Goal: Task Accomplishment & Management: Complete application form

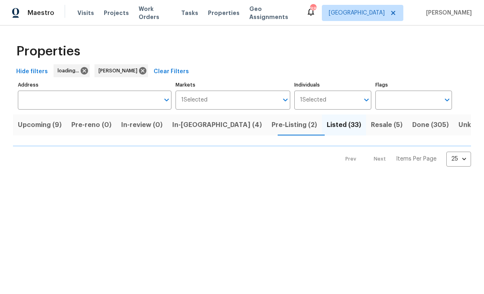
click at [470, 134] on button "Unknown (0)" at bounding box center [478, 125] width 51 height 21
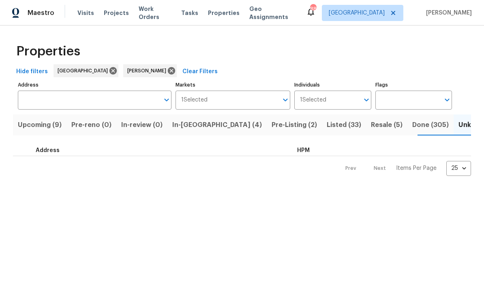
click at [21, 150] on div at bounding box center [25, 151] width 19 height 6
click at [326, 123] on span "Listed (33)" at bounding box center [343, 124] width 34 height 11
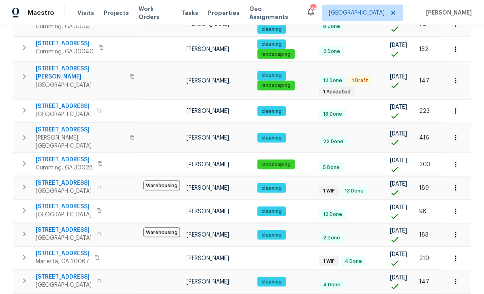
scroll to position [26, 0]
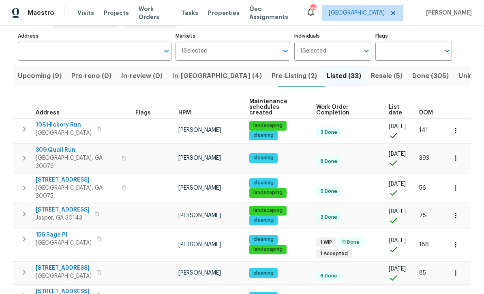
scroll to position [49, 0]
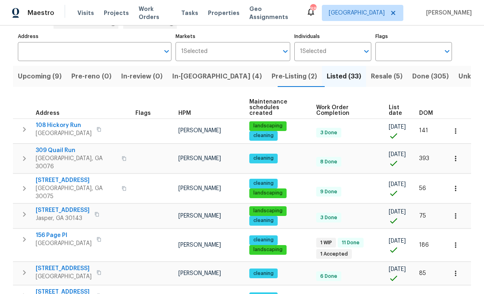
click at [271, 71] on span "Pre-Listing (2)" at bounding box center [293, 76] width 45 height 11
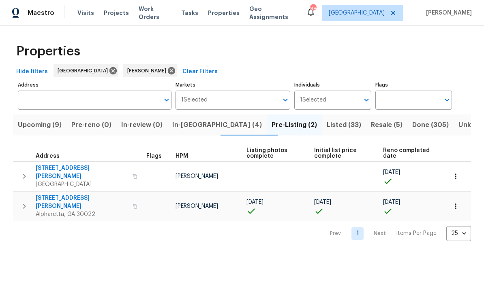
click at [130, 197] on button "button" at bounding box center [135, 206] width 10 height 19
click at [56, 194] on span "4345 Park Brooke Trce" at bounding box center [82, 202] width 92 height 16
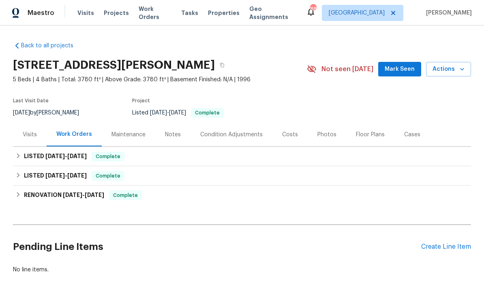
click at [403, 70] on span "Mark Seen" at bounding box center [399, 69] width 30 height 10
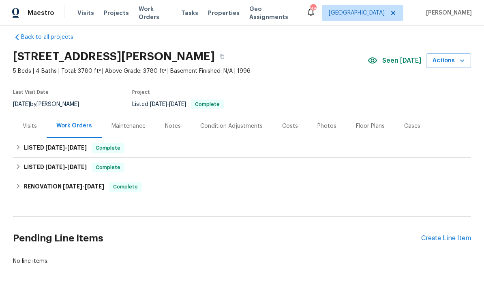
scroll to position [26, 0]
click at [451, 235] on div "Create Line Item" at bounding box center [446, 239] width 50 height 8
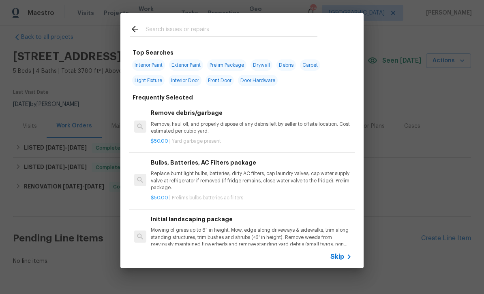
click at [156, 30] on input "text" at bounding box center [231, 30] width 172 height 12
type input "Cabinet"
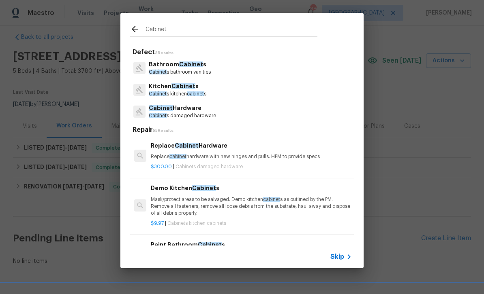
click at [164, 67] on p "Bathroom Cabinet s" at bounding box center [180, 64] width 62 height 9
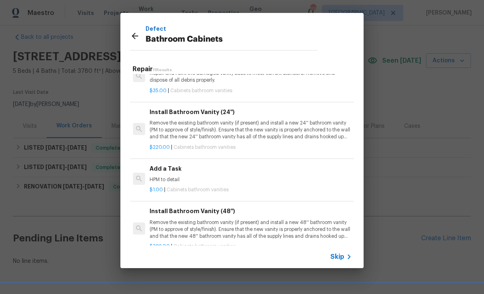
scroll to position [307, 1]
click at [308, 177] on p "HPM to detail" at bounding box center [249, 179] width 201 height 7
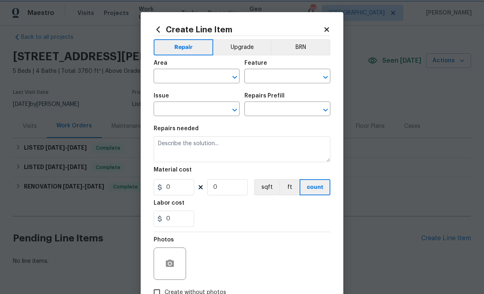
type input "Cabinets"
type input "Bathroom Cabinets"
type input "Add a Task $1.00"
type textarea "HPM to detail"
type input "1"
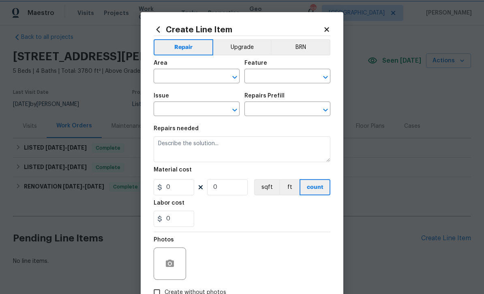
type input "1"
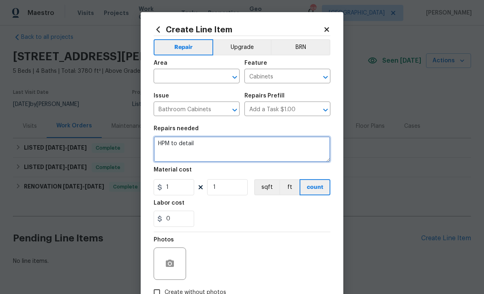
click at [197, 143] on textarea "HPM to detail" at bounding box center [242, 149] width 177 height 26
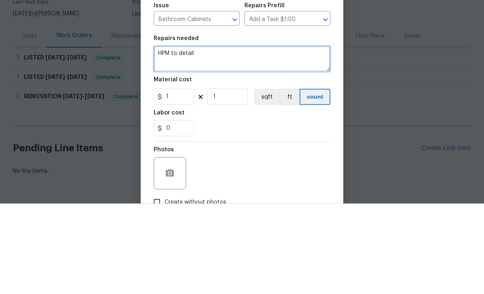
click at [191, 136] on textarea "HPM to detail" at bounding box center [242, 149] width 177 height 26
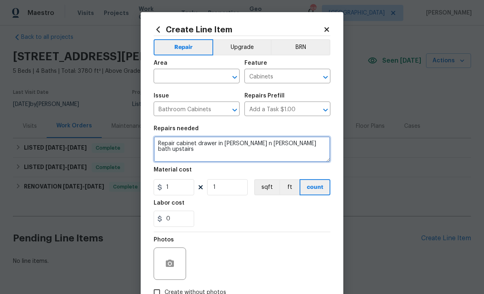
type textarea "Repair cabinet drawer in Jack n Jill bath upstairs"
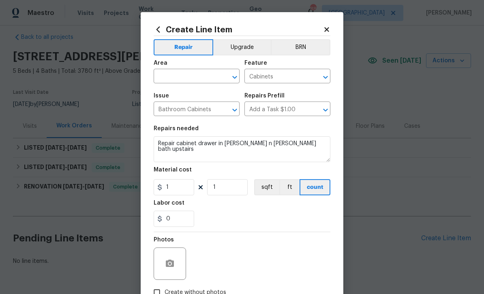
click at [169, 75] on input "text" at bounding box center [185, 77] width 63 height 13
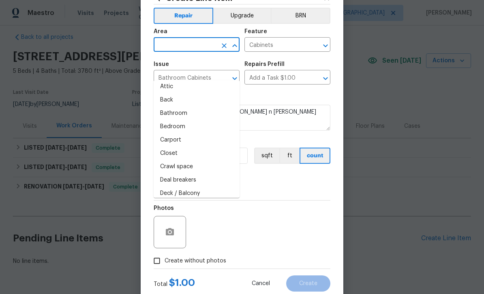
scroll to position [22, 0]
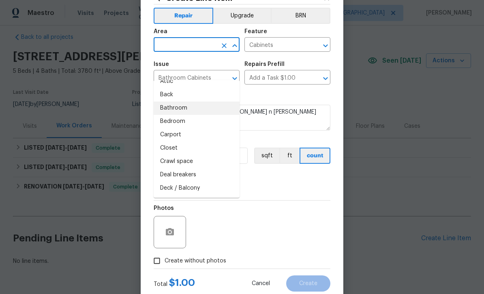
click at [165, 102] on li "Bathroom" at bounding box center [197, 108] width 86 height 13
type input "Bathroom"
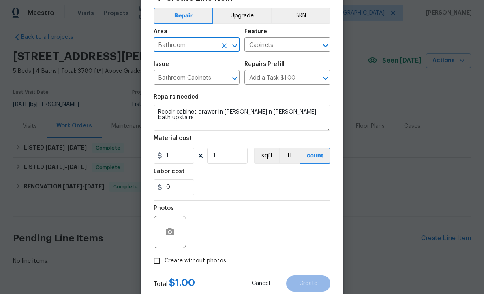
click at [156, 267] on input "Create without photos" at bounding box center [156, 261] width 15 height 15
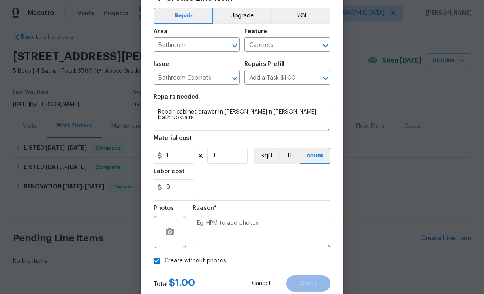
click at [156, 263] on input "Create without photos" at bounding box center [156, 261] width 15 height 15
checkbox input "false"
click at [164, 238] on button "button" at bounding box center [169, 232] width 19 height 19
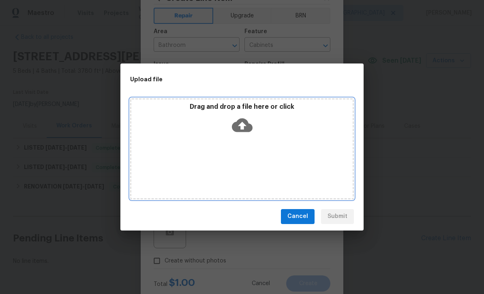
click at [171, 151] on div "Drag and drop a file here or click" at bounding box center [242, 148] width 224 height 101
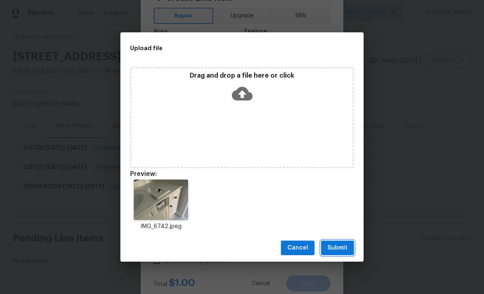
click at [339, 249] on span "Submit" at bounding box center [337, 248] width 20 height 10
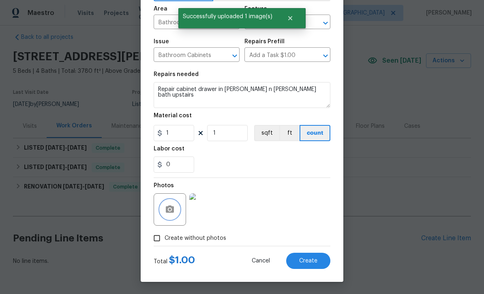
scroll to position [56, 0]
click at [318, 260] on button "Create" at bounding box center [308, 261] width 44 height 16
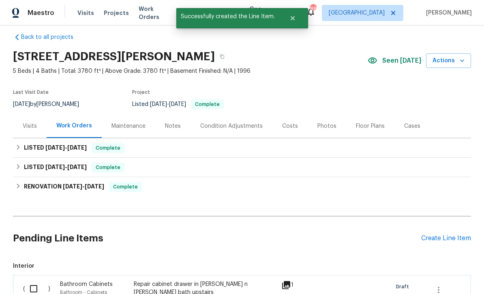
click at [456, 235] on div "Create Line Item" at bounding box center [446, 239] width 50 height 8
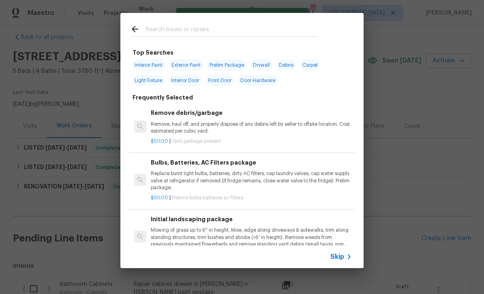
click at [161, 28] on input "text" at bounding box center [231, 30] width 172 height 12
type input "Flooring"
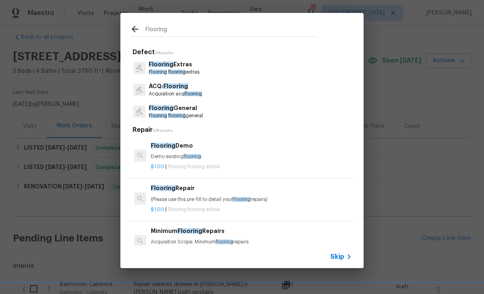
click at [167, 70] on p "Flooring flooring extras" at bounding box center [174, 72] width 51 height 7
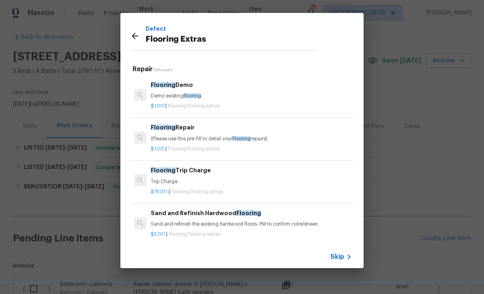
click at [175, 132] on div "Flooring Repair (Please use this pre-fill to detail your Flooring repairs)" at bounding box center [251, 132] width 201 height 19
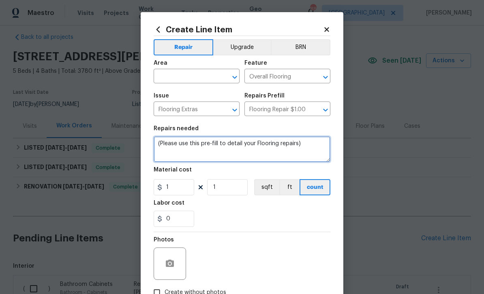
click at [161, 144] on textarea "(Please use this pre-fill to detail your Flooring repairs)" at bounding box center [242, 149] width 177 height 26
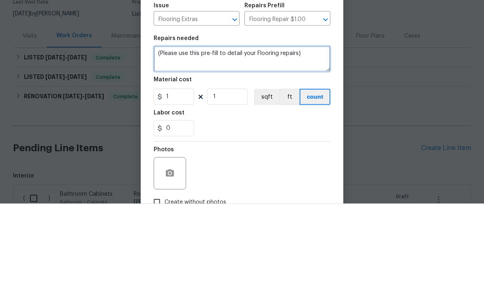
click at [159, 136] on textarea "(Please use this pre-fill to detail your Flooring repairs)" at bounding box center [242, 149] width 177 height 26
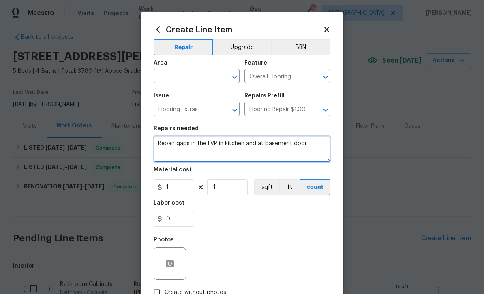
type textarea "Repair gaps in the LVP in kitchen and at basement door."
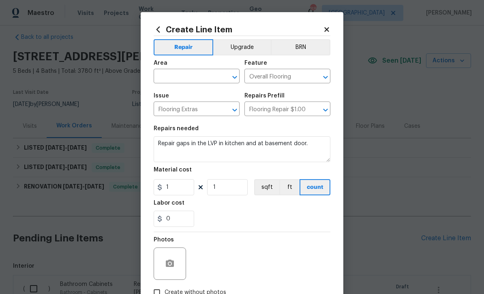
click at [168, 75] on input "text" at bounding box center [185, 77] width 63 height 13
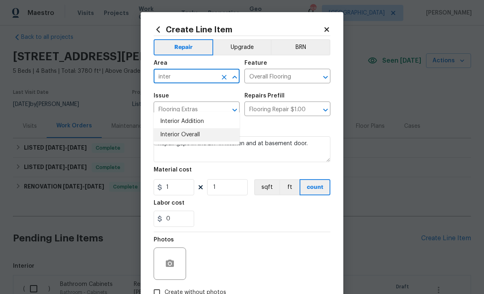
click at [172, 128] on li "Interior Overall" at bounding box center [197, 134] width 86 height 13
type input "Interior Overall"
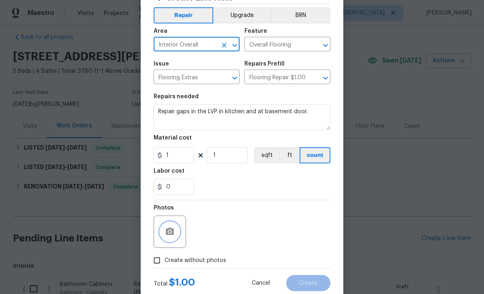
click at [171, 237] on icon "button" at bounding box center [170, 232] width 10 height 10
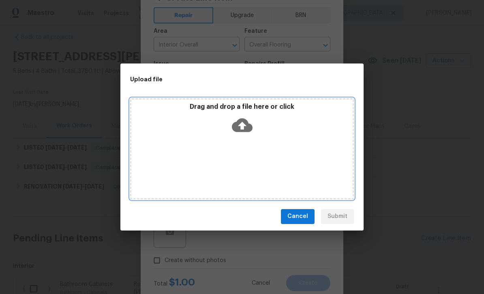
click at [317, 165] on div "Drag and drop a file here or click" at bounding box center [242, 148] width 224 height 101
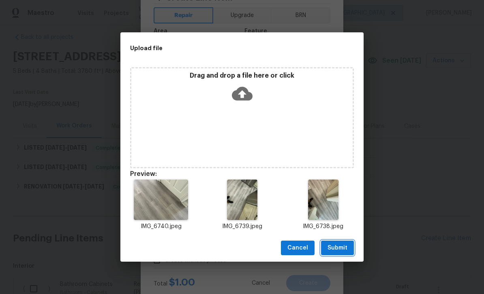
click at [342, 254] on button "Submit" at bounding box center [337, 248] width 33 height 15
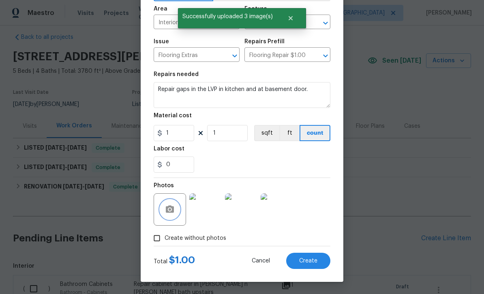
scroll to position [56, 0]
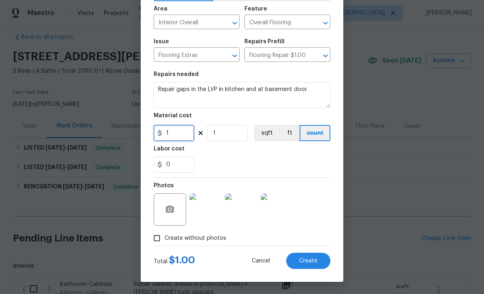
click at [175, 132] on input "1" at bounding box center [174, 133] width 41 height 16
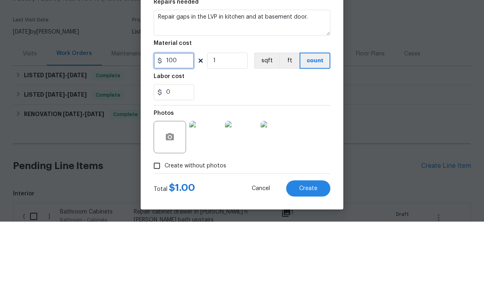
type input "100"
click at [218, 157] on div "0" at bounding box center [242, 165] width 177 height 16
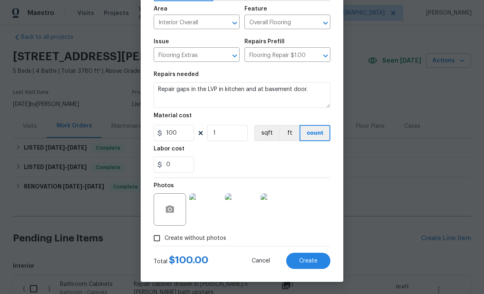
click at [310, 261] on span "Create" at bounding box center [308, 261] width 18 height 6
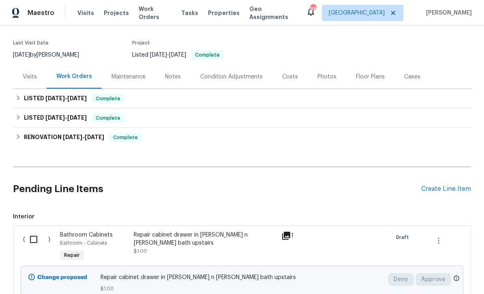
scroll to position [65, 0]
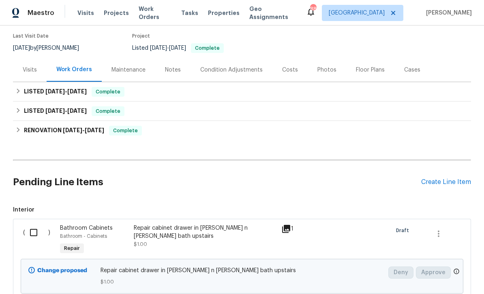
click at [444, 179] on div "Create Line Item" at bounding box center [446, 183] width 50 height 8
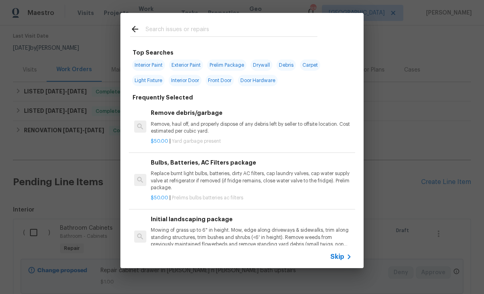
click at [163, 28] on input "text" at bounding box center [231, 30] width 172 height 12
type input "Pressure"
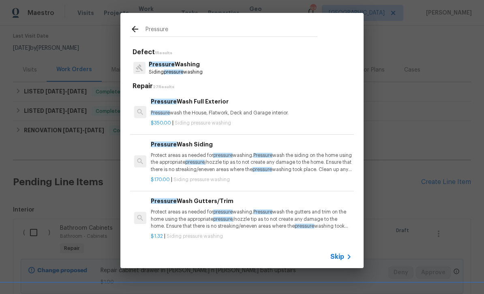
click at [167, 65] on span "Pressure" at bounding box center [162, 65] width 26 height 6
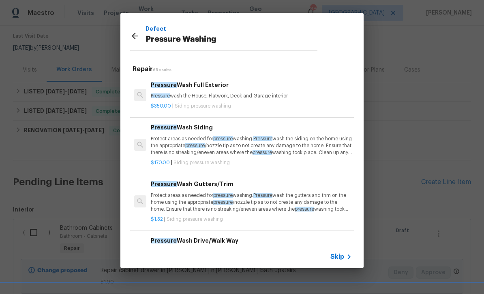
click at [186, 90] on div "Pressure Wash Full Exterior Pressure wash the House, Flatwork, Deck and Garage …" at bounding box center [251, 90] width 201 height 19
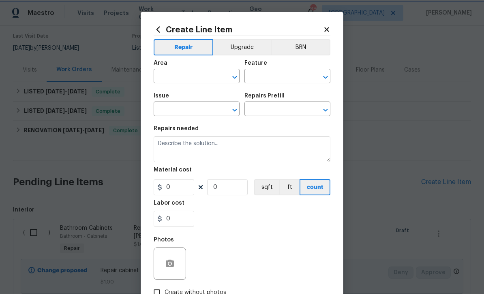
type input "Siding"
type input "Pressure Washing"
type input "Pressure Wash Full Exterior $350.00"
type textarea "Pressure wash the House, Flatwork, Deck and Garage interior."
type input "350"
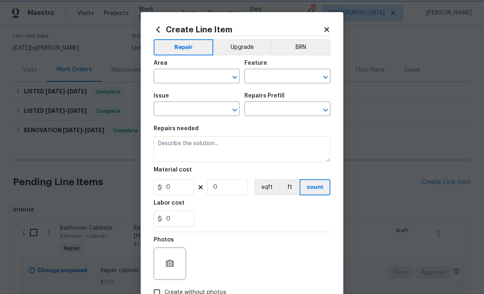
type input "1"
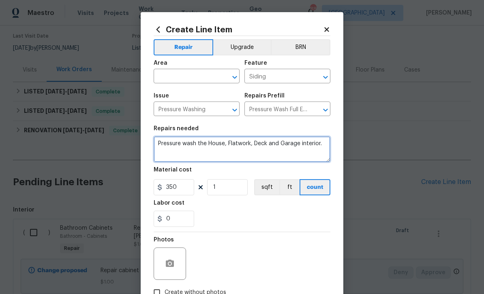
click at [317, 144] on textarea "Pressure wash the House, Flatwork, Deck and Garage interior." at bounding box center [242, 149] width 177 height 26
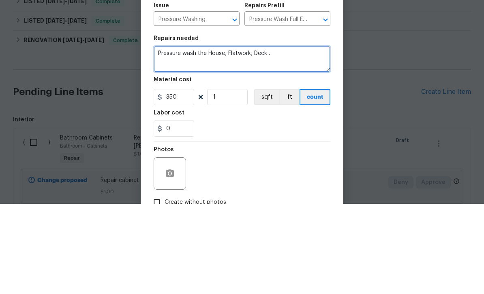
click at [250, 136] on textarea "Pressure wash the House, Flatwork, Deck ." at bounding box center [242, 149] width 177 height 26
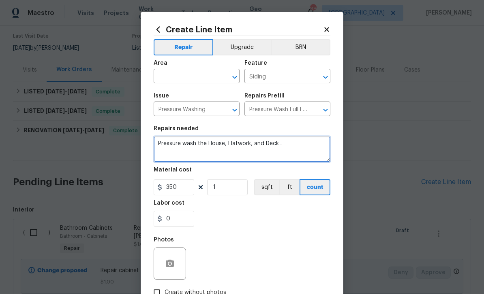
type textarea "Pressure wash the House, Flatwork, and Deck ."
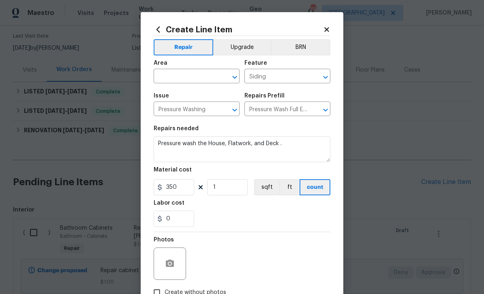
click at [171, 75] on input "text" at bounding box center [185, 77] width 63 height 13
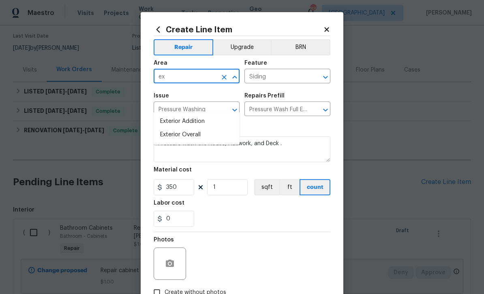
click at [177, 128] on li "Exterior Overall" at bounding box center [197, 134] width 86 height 13
type input "Exterior Overall"
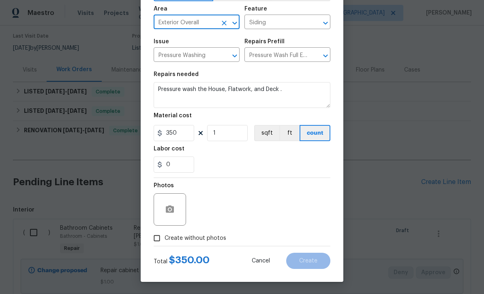
scroll to position [56, 0]
click at [175, 203] on button "button" at bounding box center [169, 209] width 19 height 19
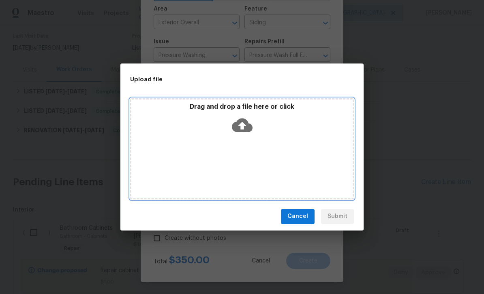
click at [323, 157] on div "Drag and drop a file here or click" at bounding box center [242, 148] width 224 height 101
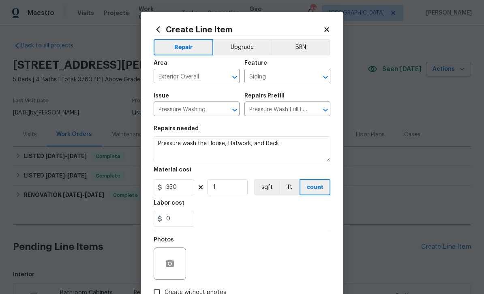
scroll to position [56, 0]
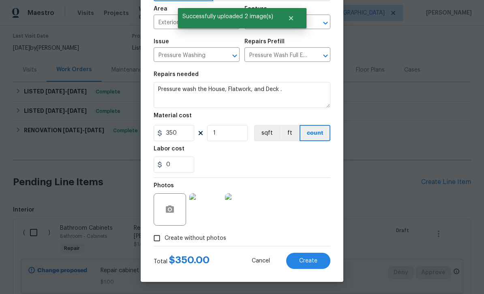
click at [311, 257] on button "Create" at bounding box center [308, 261] width 44 height 16
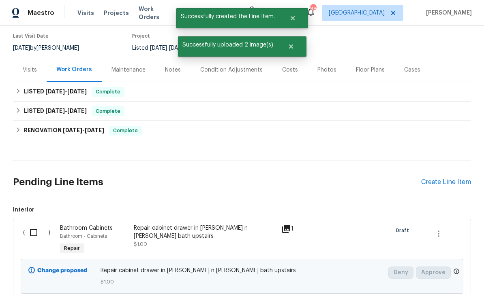
click at [444, 179] on div "Create Line Item" at bounding box center [446, 183] width 50 height 8
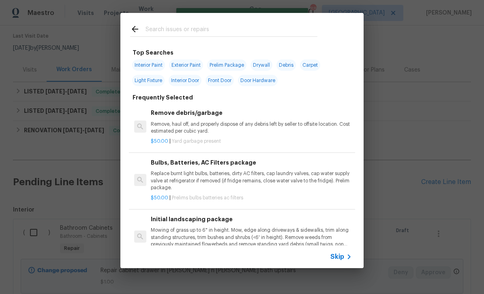
click at [160, 25] on input "text" at bounding box center [231, 30] width 172 height 12
type input "Mulch"
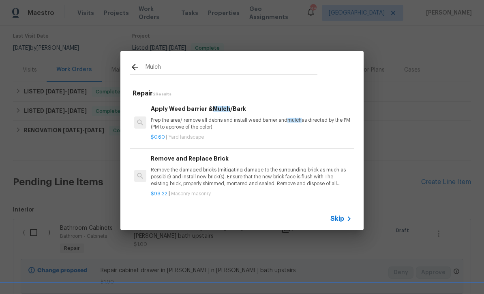
click at [171, 110] on h6 "Apply Weed barrier & Mulch /Bark" at bounding box center [251, 108] width 201 height 9
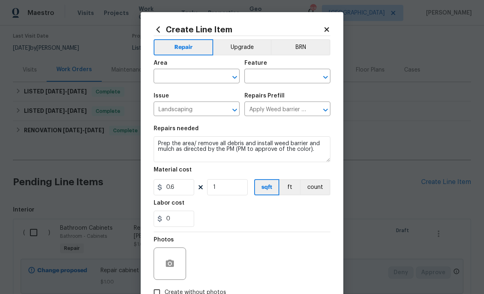
click at [182, 67] on div "Area" at bounding box center [197, 65] width 86 height 11
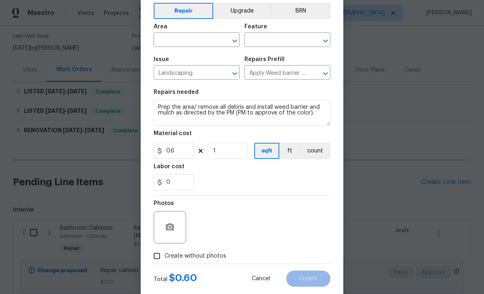
scroll to position [36, 0]
click at [172, 230] on icon "button" at bounding box center [170, 227] width 8 height 7
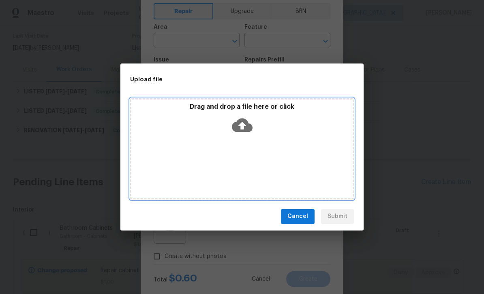
click at [166, 164] on div "Drag and drop a file here or click" at bounding box center [242, 148] width 224 height 101
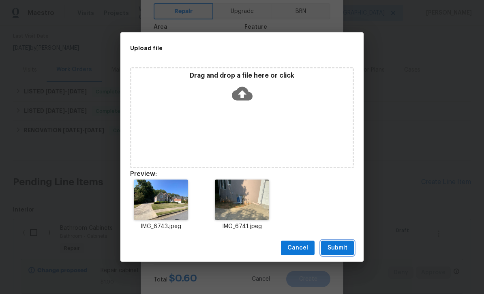
click at [339, 246] on span "Submit" at bounding box center [337, 248] width 20 height 10
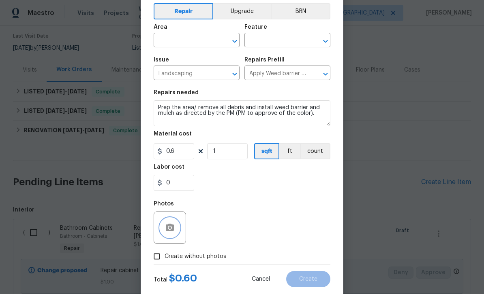
click at [235, 39] on icon "Open" at bounding box center [235, 41] width 10 height 10
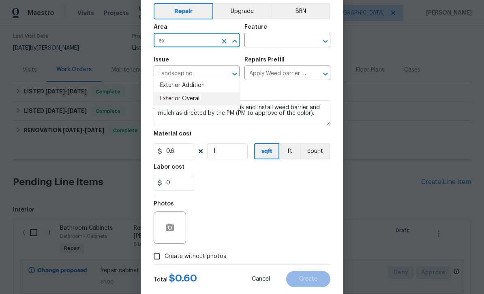
click at [169, 92] on li "Exterior Overall" at bounding box center [197, 98] width 86 height 13
type input "Exterior Overall"
click at [326, 42] on icon "Open" at bounding box center [325, 41] width 4 height 3
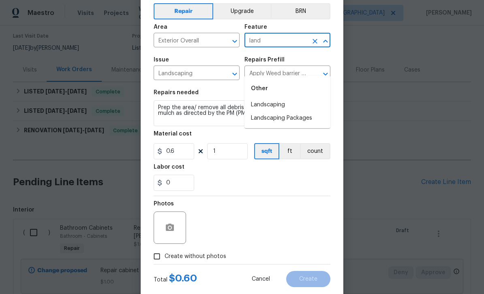
click at [276, 98] on li "Landscaping" at bounding box center [287, 104] width 86 height 13
type input "Landscaping"
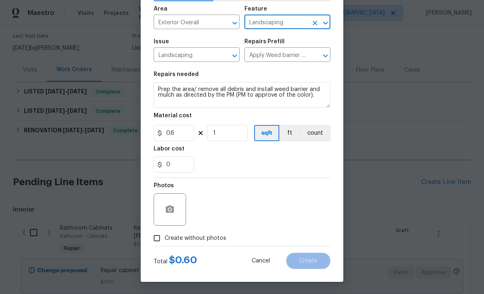
scroll to position [56, 0]
click at [159, 86] on textarea "Prep the area/ remove all debris and install weed barrier and mulch as directed…" at bounding box center [242, 95] width 177 height 26
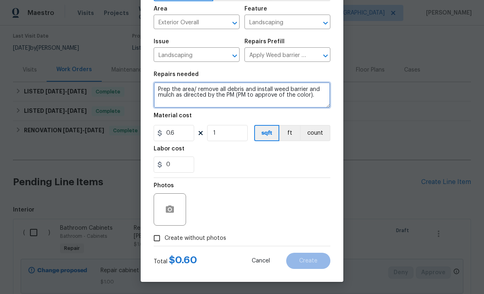
click at [159, 86] on textarea "Prep the area/ remove all debris and install weed barrier and mulch as directed…" at bounding box center [242, 95] width 177 height 26
click at [241, 92] on textarea "Prep the area/ remove all debris and install weed barrier and mulch as directed…" at bounding box center [242, 95] width 177 height 26
click at [184, 97] on textarea "Prep the area/ remove all debris and install weed barrier and mulch as directed…" at bounding box center [242, 95] width 177 height 26
click at [184, 94] on textarea "Prep the area/ remove all debris and install weed barrier and mulch as directed…" at bounding box center [242, 95] width 177 height 26
click at [183, 93] on textarea "Prep the area/ remove all debris and install weed barrier and mulch as directed…" at bounding box center [242, 95] width 177 height 26
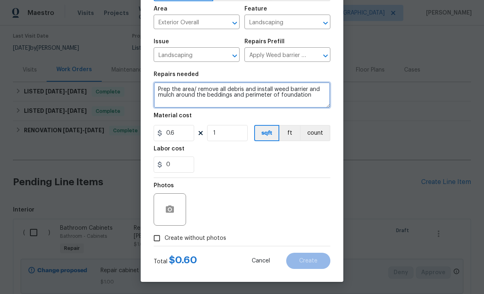
type textarea "Prep the area/ remove all debris and install weed barrier and mulch around the …"
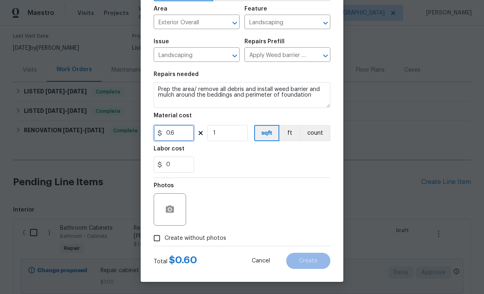
click at [179, 132] on input "0.6" at bounding box center [174, 133] width 41 height 16
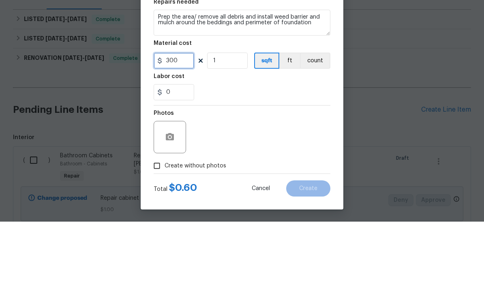
type input "300"
click at [215, 157] on div "0" at bounding box center [242, 165] width 177 height 16
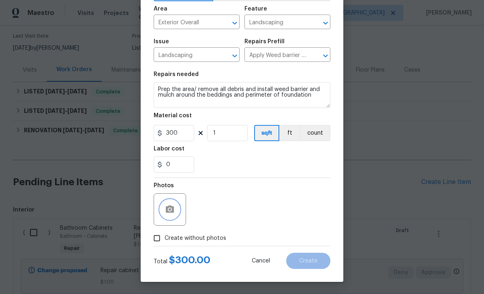
click at [172, 213] on icon "button" at bounding box center [170, 209] width 8 height 7
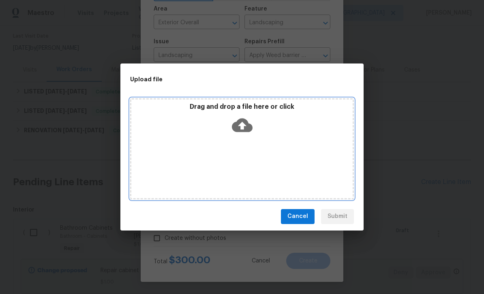
click at [329, 150] on div "Drag and drop a file here or click" at bounding box center [242, 148] width 224 height 101
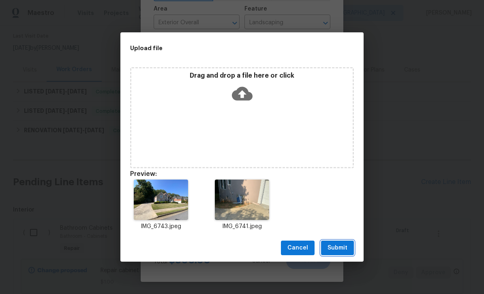
click at [343, 247] on span "Submit" at bounding box center [337, 248] width 20 height 10
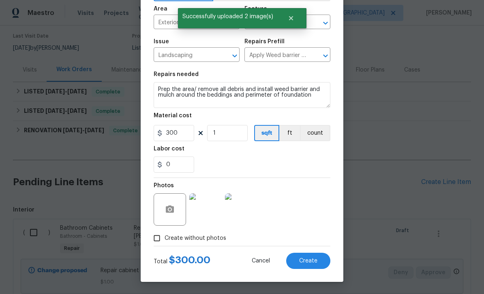
click at [313, 259] on span "Create" at bounding box center [308, 261] width 18 height 6
type input "0"
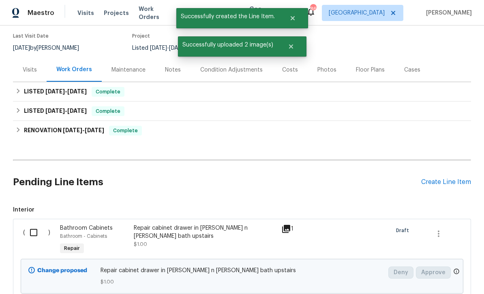
scroll to position [75, 0]
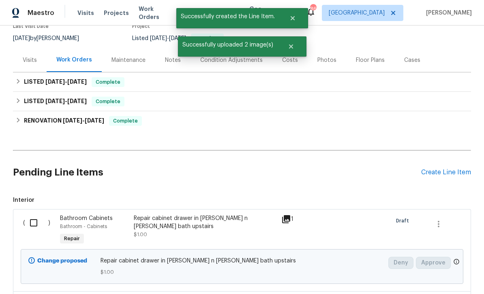
click at [447, 169] on div "Create Line Item" at bounding box center [446, 173] width 50 height 8
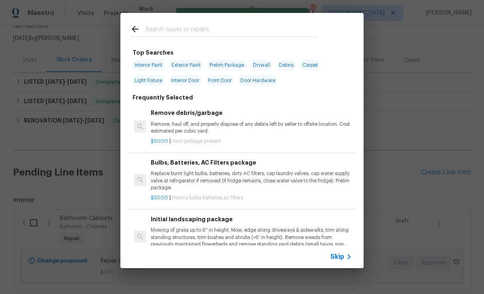
click at [160, 28] on input "text" at bounding box center [231, 30] width 172 height 12
type input "Roof"
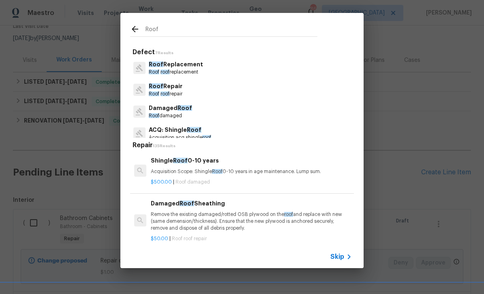
click at [164, 88] on p "Roof Repair" at bounding box center [166, 86] width 34 height 9
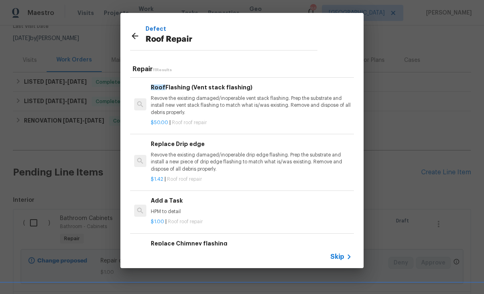
scroll to position [397, 0]
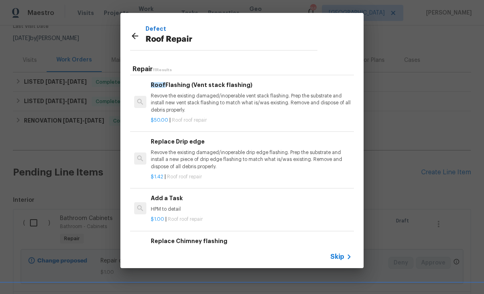
click at [302, 206] on p "HPM to detail" at bounding box center [251, 209] width 201 height 7
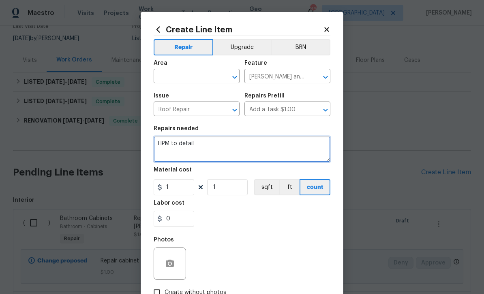
click at [196, 142] on textarea "HPM to detail" at bounding box center [242, 149] width 177 height 26
type textarea "Need to clean the algae growth of the roof. Black streaks visible from the fron…"
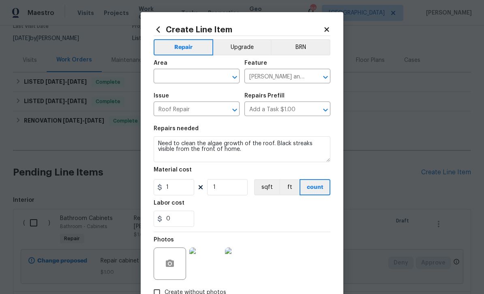
click at [170, 77] on input "text" at bounding box center [185, 77] width 63 height 13
click at [165, 115] on li "Roof" at bounding box center [197, 121] width 86 height 13
type input "Roof"
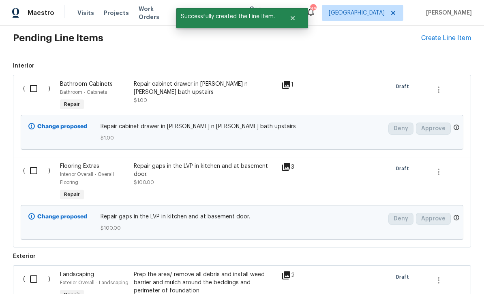
scroll to position [199, 0]
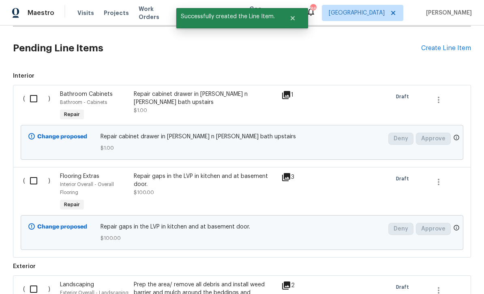
click at [34, 90] on input "checkbox" at bounding box center [36, 98] width 23 height 17
checkbox input "true"
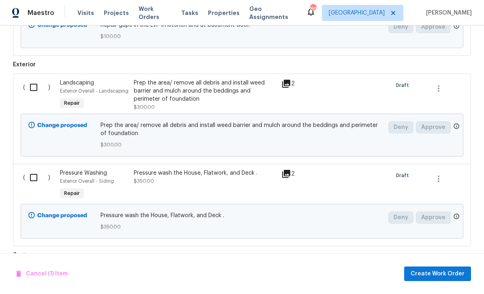
scroll to position [401, 0]
click at [35, 169] on input "checkbox" at bounding box center [36, 177] width 23 height 17
checkbox input "true"
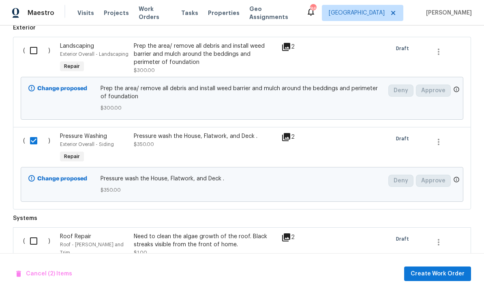
scroll to position [441, 0]
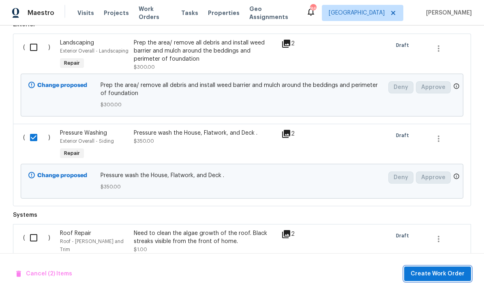
click at [444, 275] on span "Create Work Order" at bounding box center [437, 274] width 54 height 10
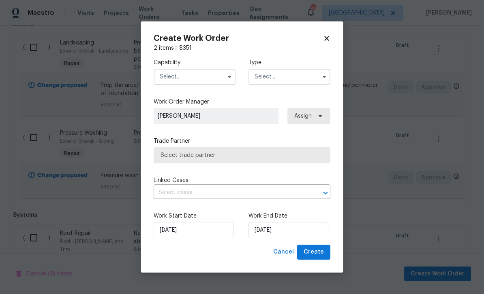
checkbox input "false"
click at [172, 75] on input "text" at bounding box center [195, 77] width 82 height 16
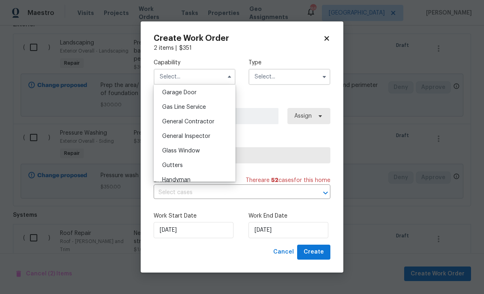
scroll to position [359, 0]
click at [171, 118] on div "General Contractor" at bounding box center [195, 122] width 78 height 15
type input "General Contractor"
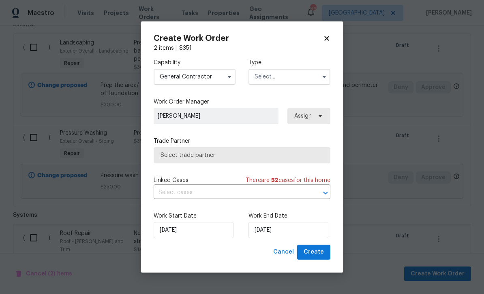
click at [306, 74] on input "text" at bounding box center [289, 77] width 82 height 16
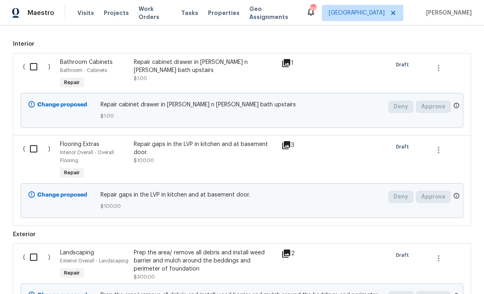
scroll to position [199, 0]
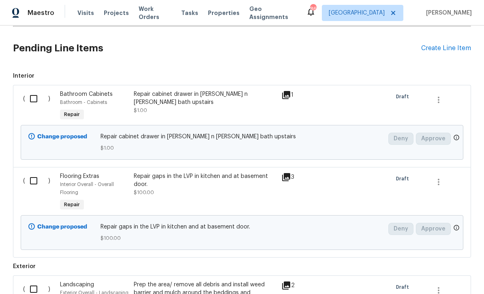
click at [38, 90] on input "checkbox" at bounding box center [36, 98] width 23 height 17
checkbox input "true"
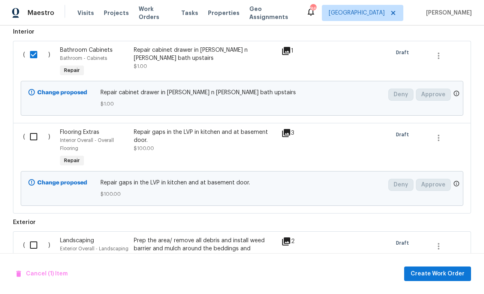
click at [38, 128] on input "checkbox" at bounding box center [36, 136] width 23 height 17
checkbox input "true"
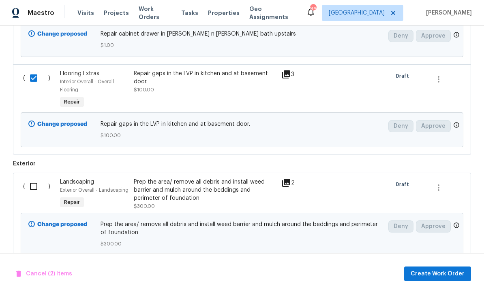
click at [35, 178] on input "checkbox" at bounding box center [36, 186] width 23 height 17
checkbox input "true"
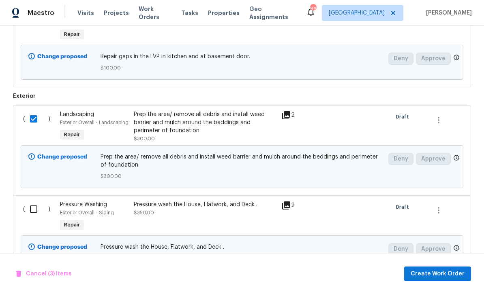
click at [36, 201] on input "checkbox" at bounding box center [36, 209] width 23 height 17
checkbox input "true"
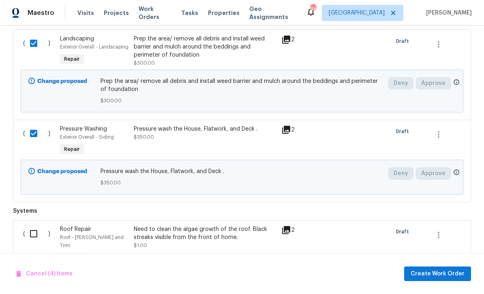
click at [34, 226] on input "checkbox" at bounding box center [36, 234] width 23 height 17
checkbox input "true"
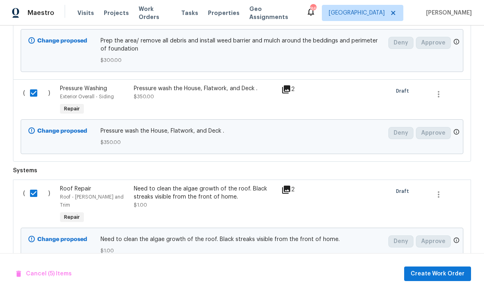
scroll to position [485, 0]
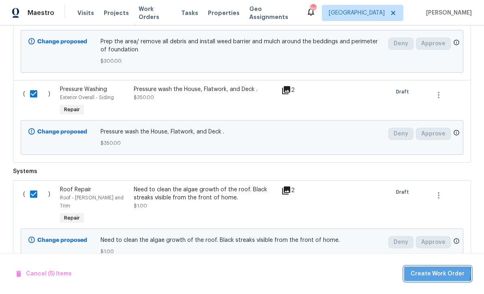
click at [440, 274] on span "Create Work Order" at bounding box center [437, 274] width 54 height 10
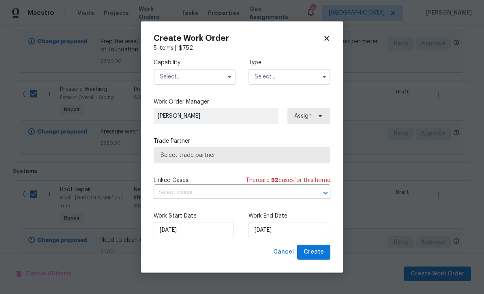
click at [212, 81] on input "text" at bounding box center [195, 77] width 82 height 16
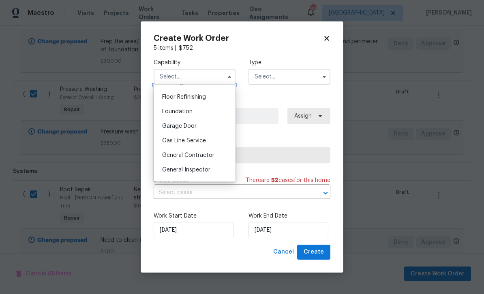
scroll to position [324, 0]
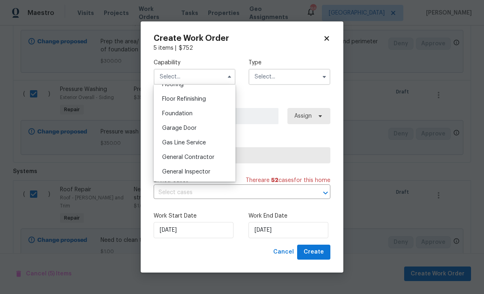
click at [215, 158] on div "General Contractor" at bounding box center [195, 157] width 78 height 15
type input "General Contractor"
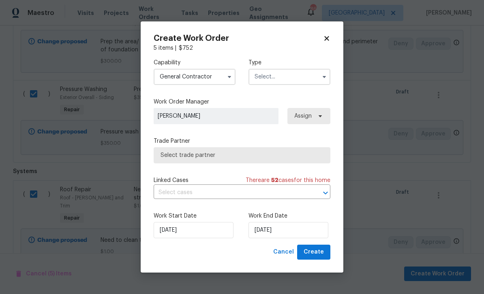
click at [294, 75] on input "text" at bounding box center [289, 77] width 82 height 16
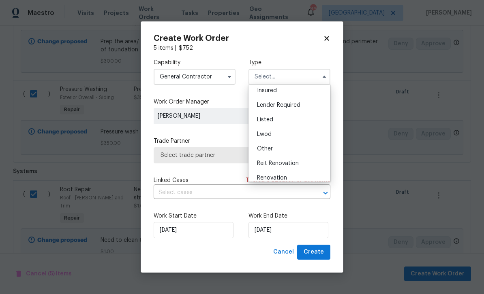
scroll to position [45, 0]
click at [269, 116] on div "Listed" at bounding box center [289, 122] width 78 height 15
type input "Listed"
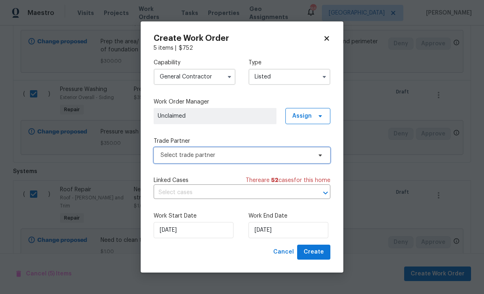
click at [303, 154] on span "Select trade partner" at bounding box center [235, 155] width 151 height 8
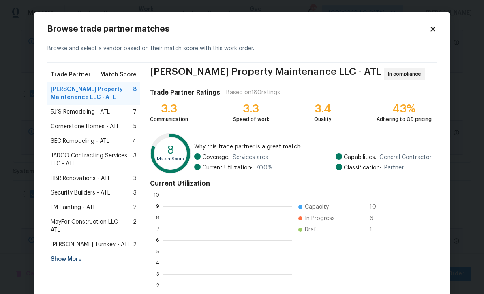
scroll to position [113, 128]
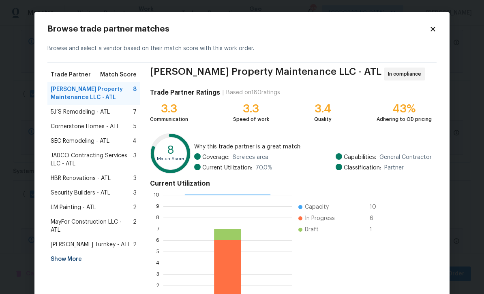
click at [62, 252] on div "Show More" at bounding box center [93, 259] width 92 height 15
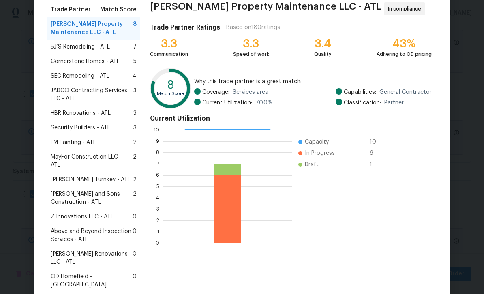
scroll to position [81, 0]
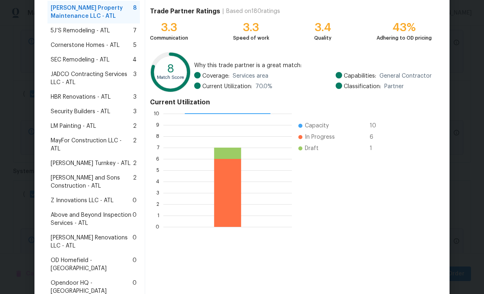
click at [64, 197] on span "Z Innovations LLC - ATL" at bounding box center [82, 201] width 63 height 8
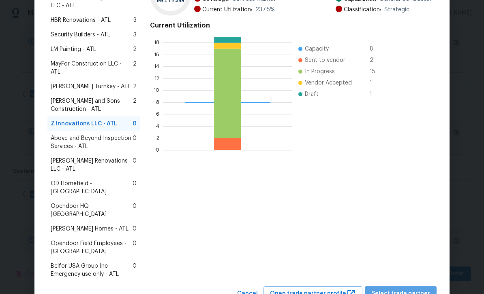
scroll to position [158, 0]
click at [405, 290] on span "Select trade partner" at bounding box center [400, 295] width 59 height 10
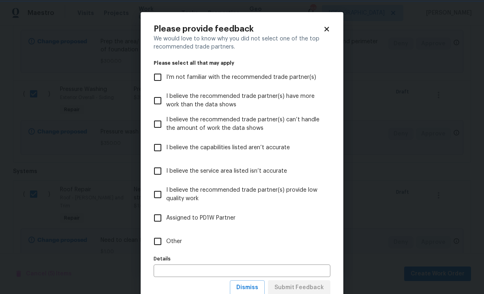
scroll to position [0, 0]
click at [155, 247] on input "Other" at bounding box center [157, 241] width 17 height 17
checkbox input "true"
click at [320, 287] on span "Submit Feedback" at bounding box center [298, 288] width 49 height 10
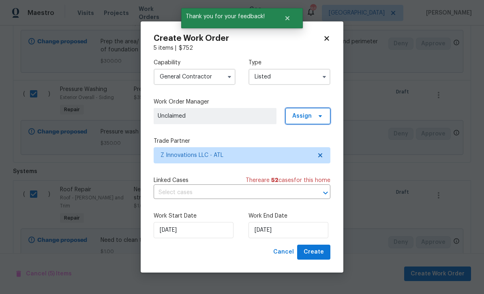
click at [302, 114] on span "Assign" at bounding box center [301, 116] width 19 height 8
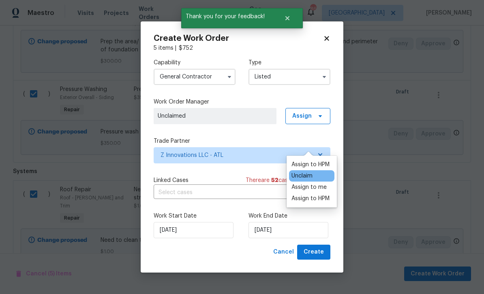
click at [314, 161] on div "Assign to HPM" at bounding box center [310, 165] width 38 height 8
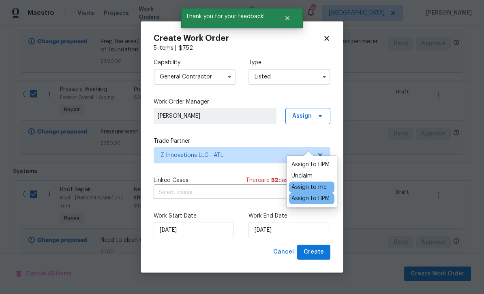
click at [251, 138] on label "Trade Partner" at bounding box center [242, 141] width 177 height 8
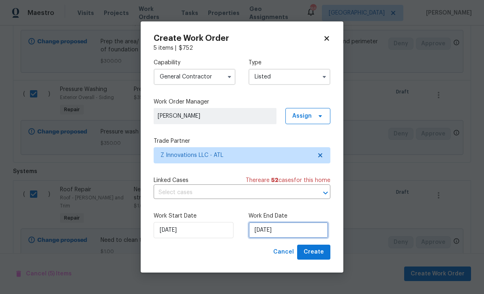
click at [296, 231] on input "9/17/2025" at bounding box center [288, 230] width 80 height 16
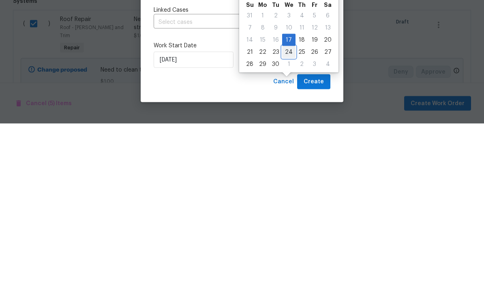
click at [285, 217] on div "24" at bounding box center [288, 222] width 13 height 11
type input "9/24/2025"
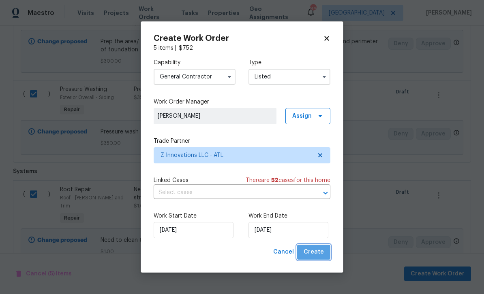
click at [319, 252] on span "Create" at bounding box center [313, 252] width 20 height 10
checkbox input "false"
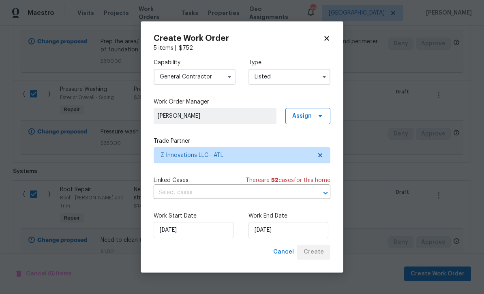
checkbox input "false"
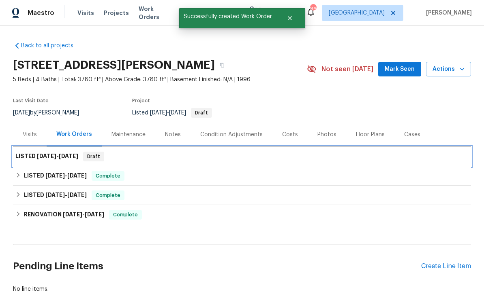
click at [38, 154] on span "9/17/25" at bounding box center [46, 157] width 19 height 6
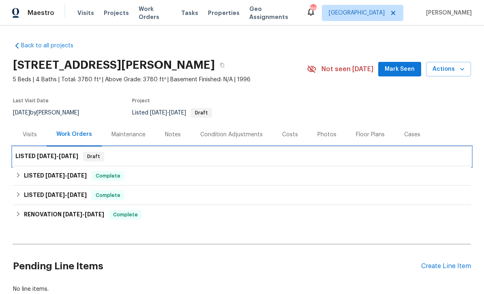
click at [446, 152] on div "LISTED 9/17/25 - 9/24/25 Draft" at bounding box center [241, 157] width 453 height 10
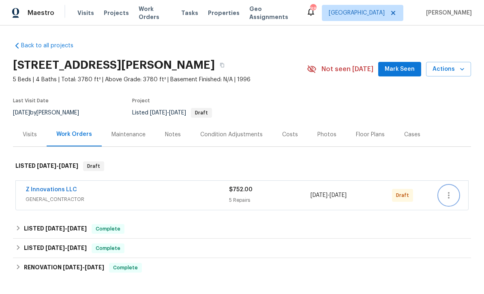
click at [450, 196] on icon "button" at bounding box center [449, 196] width 10 height 10
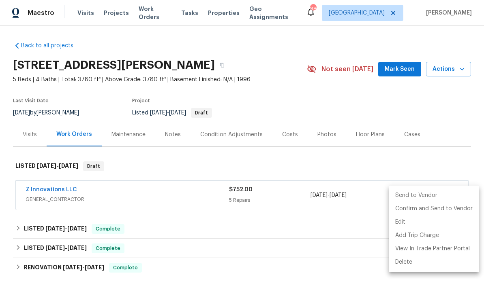
click at [432, 196] on li "Send to Vendor" at bounding box center [433, 195] width 90 height 13
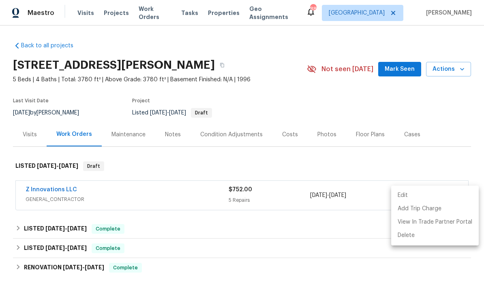
click at [401, 69] on div at bounding box center [242, 147] width 484 height 294
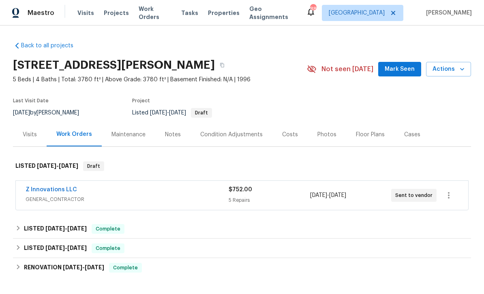
click at [401, 70] on span "Mark Seen" at bounding box center [399, 69] width 30 height 10
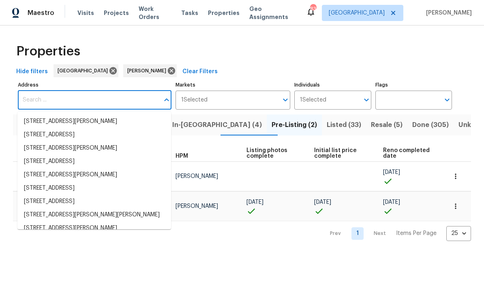
scroll to position [40, 0]
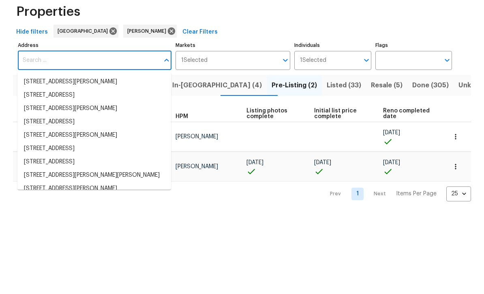
type input "[STREET_ADDRESS]"
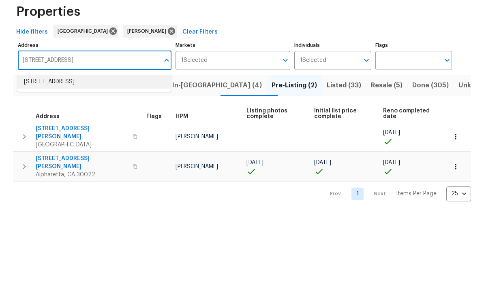
click at [40, 115] on li "[STREET_ADDRESS]" at bounding box center [94, 121] width 154 height 13
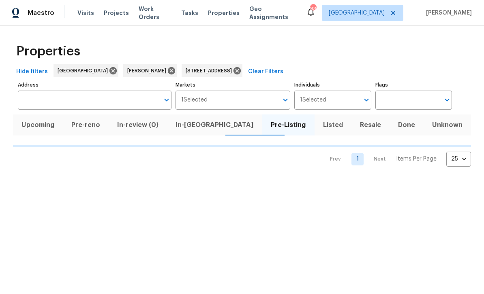
type input "[STREET_ADDRESS]"
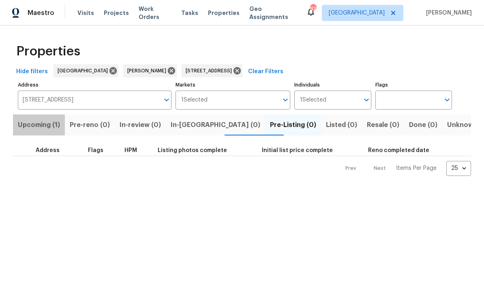
click at [38, 124] on span "Upcoming (1)" at bounding box center [39, 124] width 42 height 11
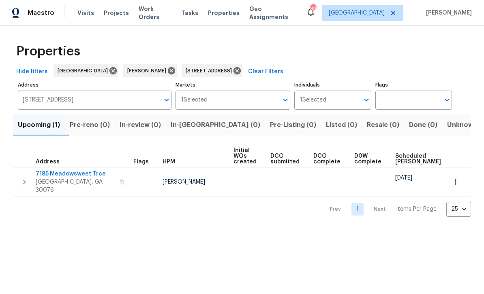
click at [51, 175] on span "7185 Meadowsweet Trce" at bounding box center [75, 174] width 79 height 8
click at [458, 181] on icon "button" at bounding box center [455, 182] width 8 height 8
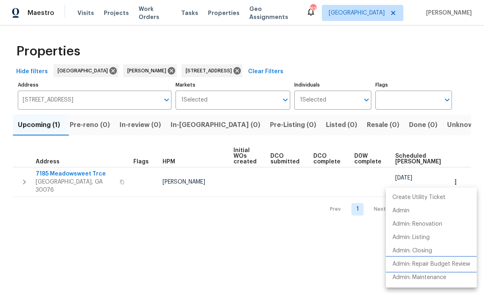
click at [444, 264] on p "Admin: Repair Budget Review" at bounding box center [431, 264] width 78 height 9
